Goal: Transaction & Acquisition: Subscribe to service/newsletter

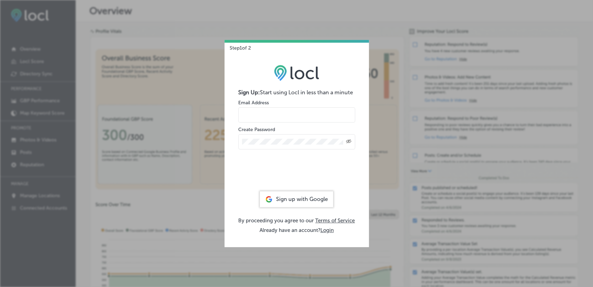
drag, startPoint x: 275, startPoint y: 111, endPoint x: 285, endPoint y: 111, distance: 9.6
click at [275, 111] on input "email" at bounding box center [296, 114] width 117 height 15
type input "[EMAIL_ADDRESS][DOMAIN_NAME]"
click at [316, 144] on div "Created with Sketch." at bounding box center [296, 141] width 117 height 15
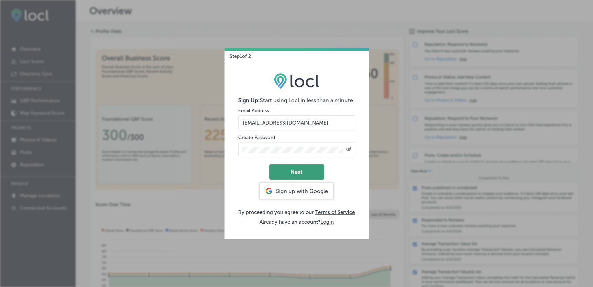
click at [295, 170] on button "Next" at bounding box center [296, 171] width 55 height 15
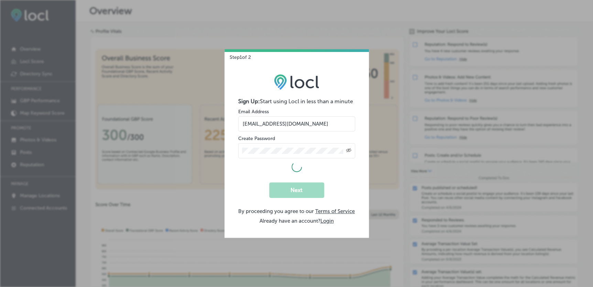
select select "US"
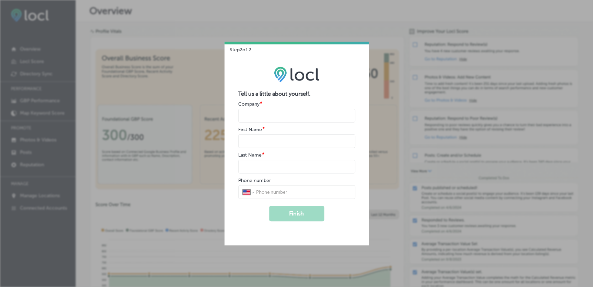
click at [305, 118] on input "name" at bounding box center [296, 116] width 117 height 14
type input "Creative Innovation Group"
type input "[PERSON_NAME]"
type input "Austin"
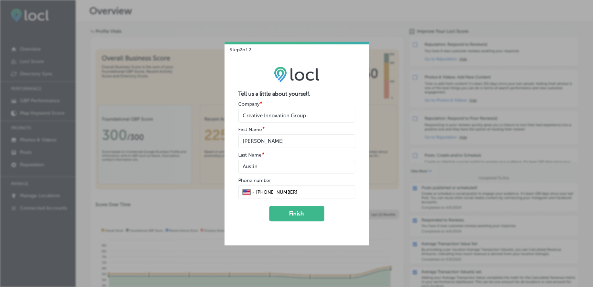
type input "[PHONE_NUMBER]"
click at [291, 213] on button "Finish" at bounding box center [296, 213] width 55 height 15
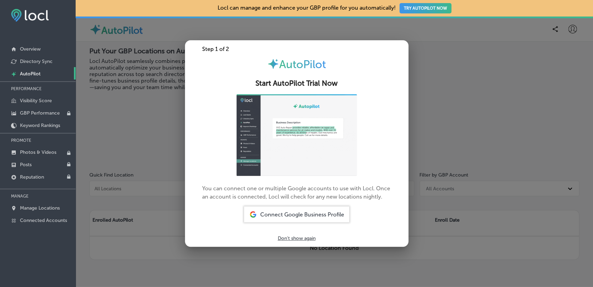
click at [292, 214] on span "Connect Google Business Profile" at bounding box center [302, 214] width 84 height 7
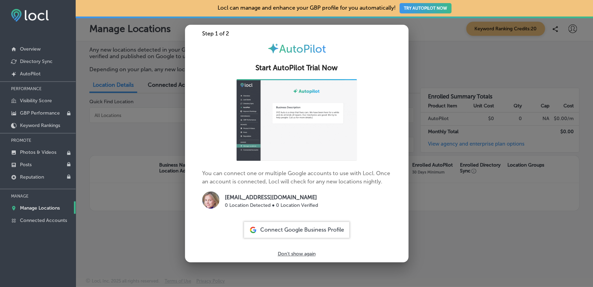
click at [300, 230] on span "Connect Google Business Profile" at bounding box center [302, 229] width 84 height 7
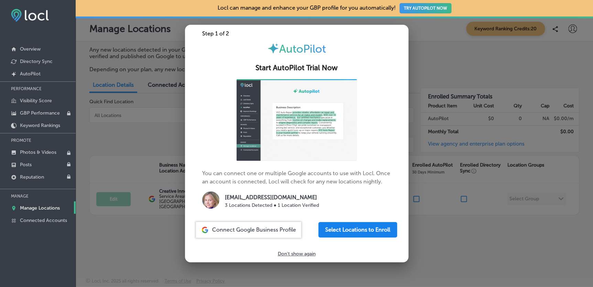
click at [339, 230] on button "Select Locations to Enroll" at bounding box center [357, 229] width 79 height 15
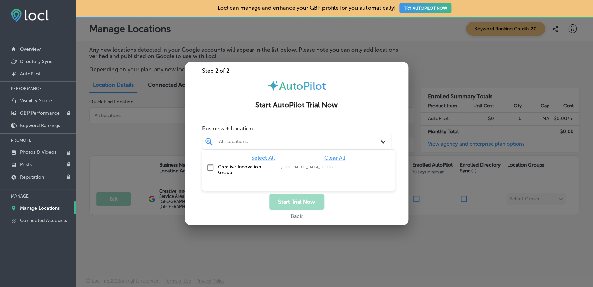
click at [347, 140] on div "All Locations" at bounding box center [300, 142] width 162 height 6
click at [211, 166] on input "checkbox" at bounding box center [210, 167] width 8 height 8
click at [342, 207] on div "Start Trial Now" at bounding box center [297, 201] width 224 height 15
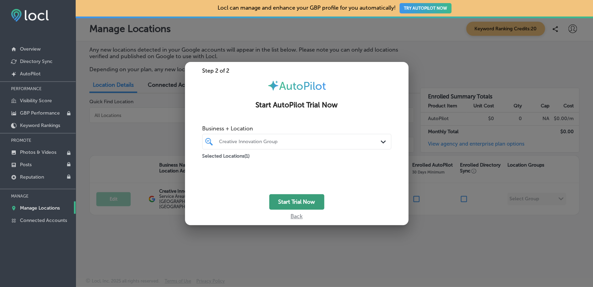
click at [304, 203] on button "Start Trial Now" at bounding box center [296, 201] width 55 height 15
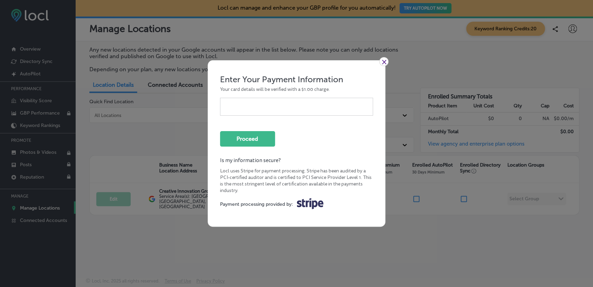
click at [386, 61] on link "×" at bounding box center [383, 61] width 9 height 9
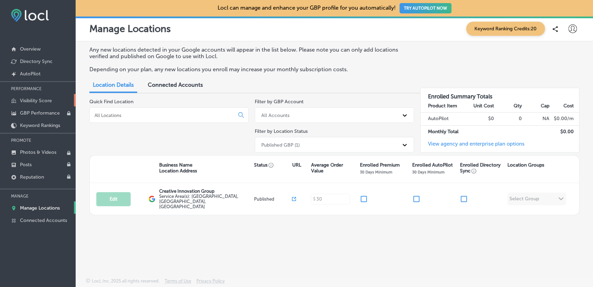
click at [46, 100] on p "Visibility Score" at bounding box center [36, 101] width 32 height 6
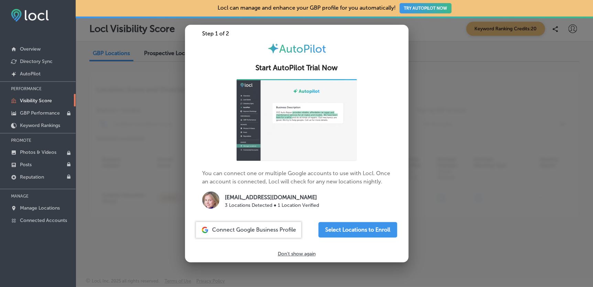
click at [139, 135] on div at bounding box center [296, 143] width 593 height 287
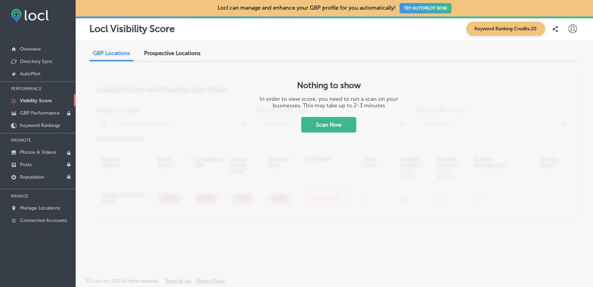
click at [45, 102] on p "Visibility Score" at bounding box center [36, 101] width 32 height 6
click at [344, 125] on button "Scan Now" at bounding box center [328, 124] width 55 height 15
